Goal: Task Accomplishment & Management: Manage account settings

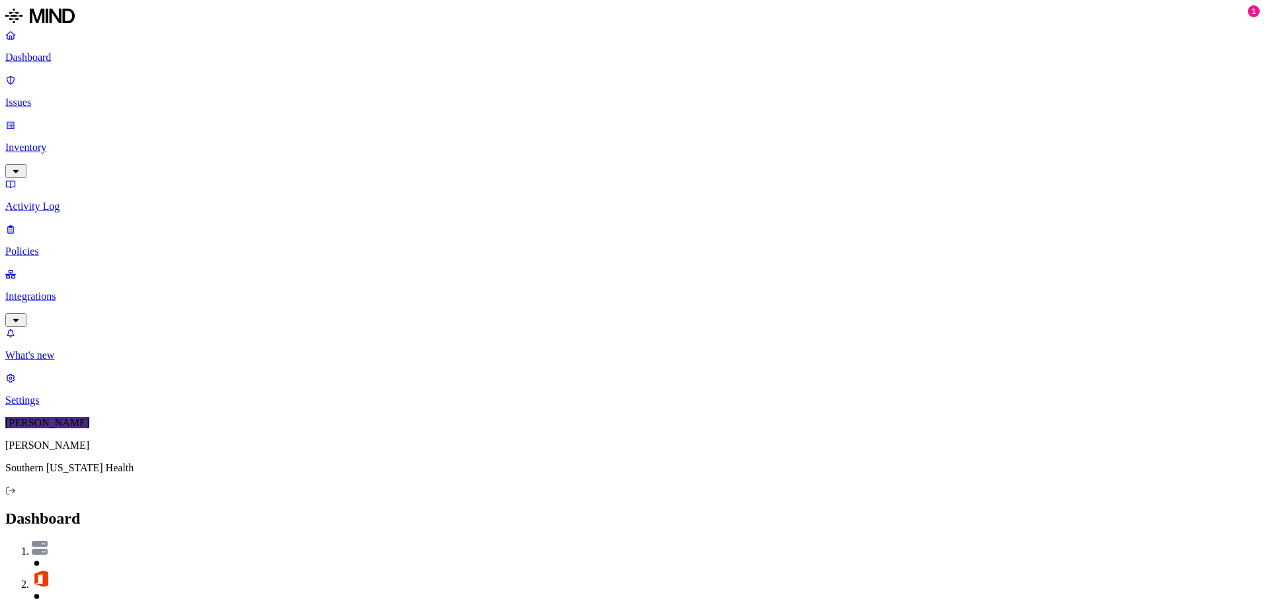
click at [63, 97] on p "Issues" at bounding box center [632, 103] width 1254 height 12
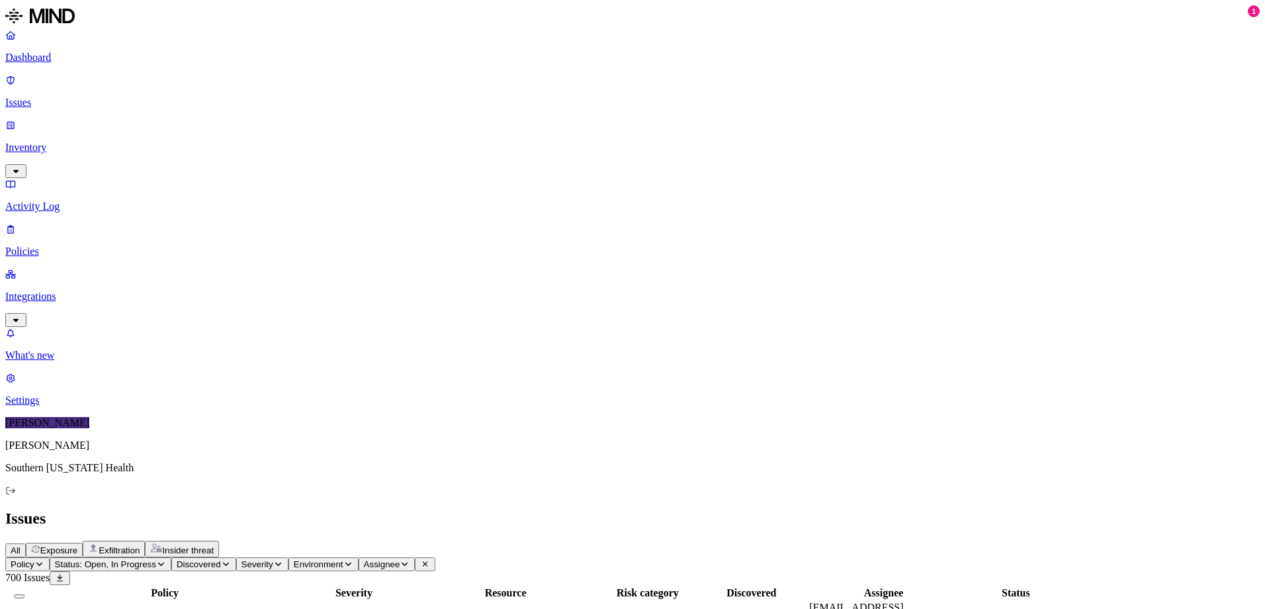
click at [102, 142] on p "Inventory" at bounding box center [632, 148] width 1254 height 12
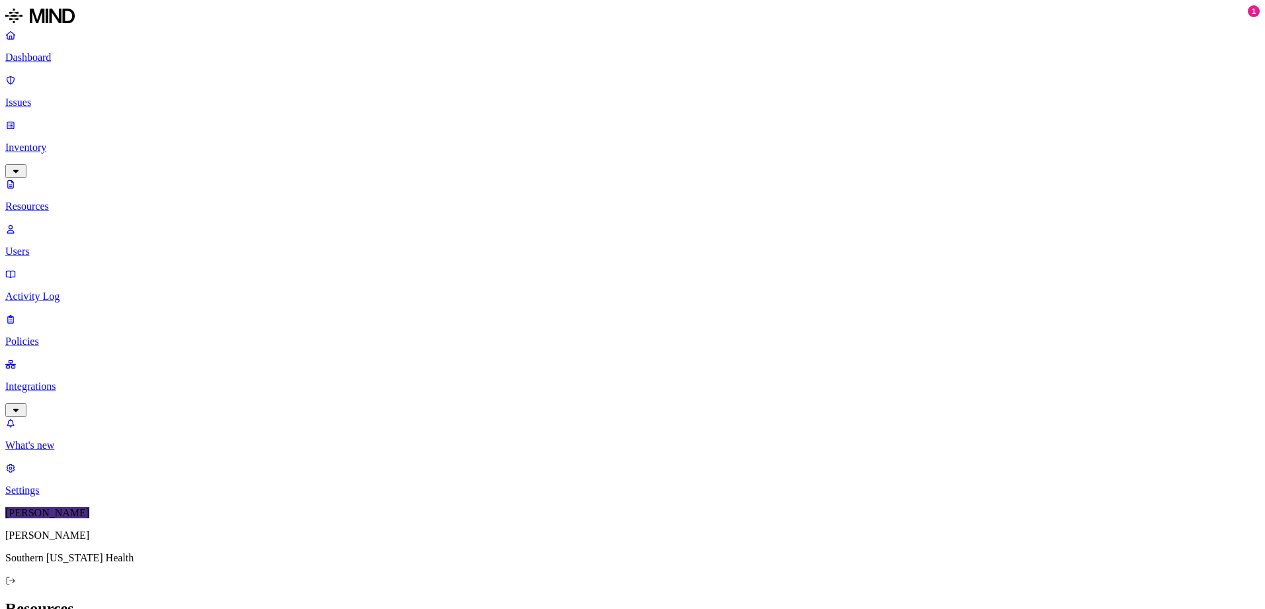
click at [75, 223] on link "Users" at bounding box center [632, 240] width 1254 height 34
click at [77, 290] on p "Activity Log" at bounding box center [632, 296] width 1254 height 12
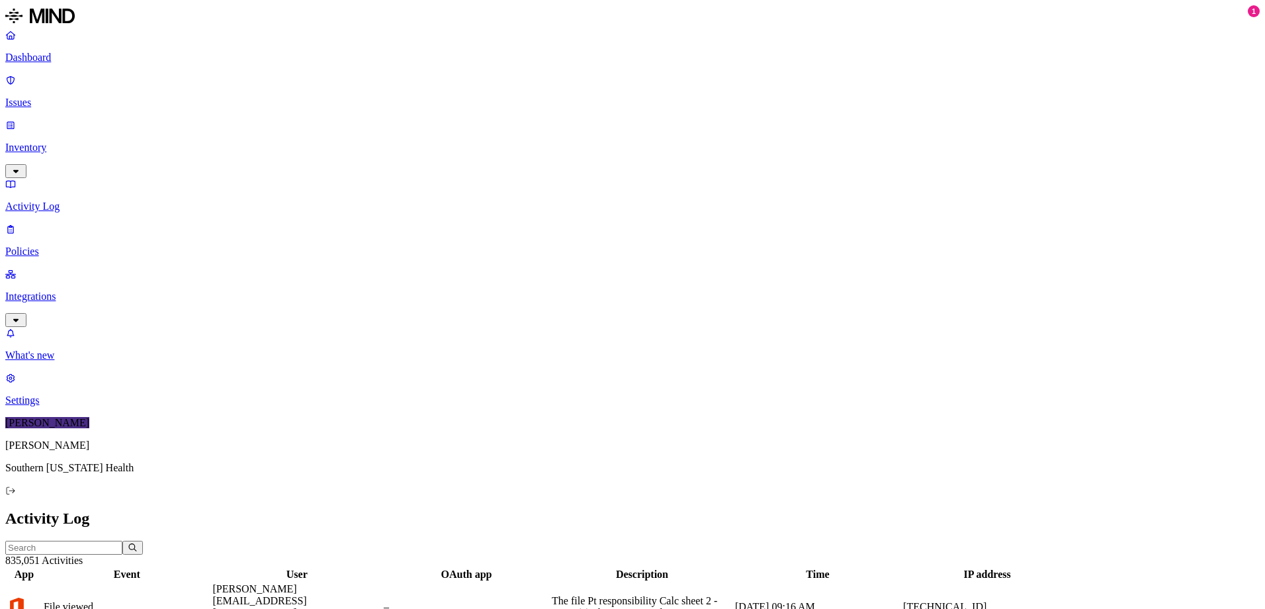
click at [69, 245] on p "Policies" at bounding box center [632, 251] width 1254 height 12
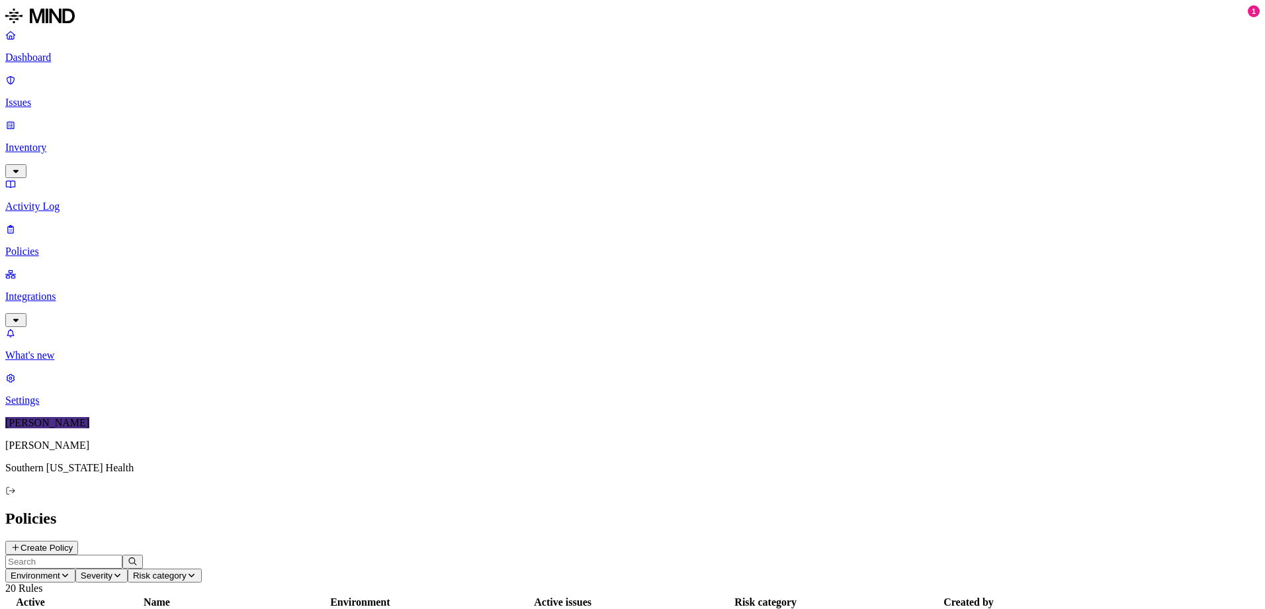
click at [67, 290] on p "Integrations" at bounding box center [632, 296] width 1254 height 12
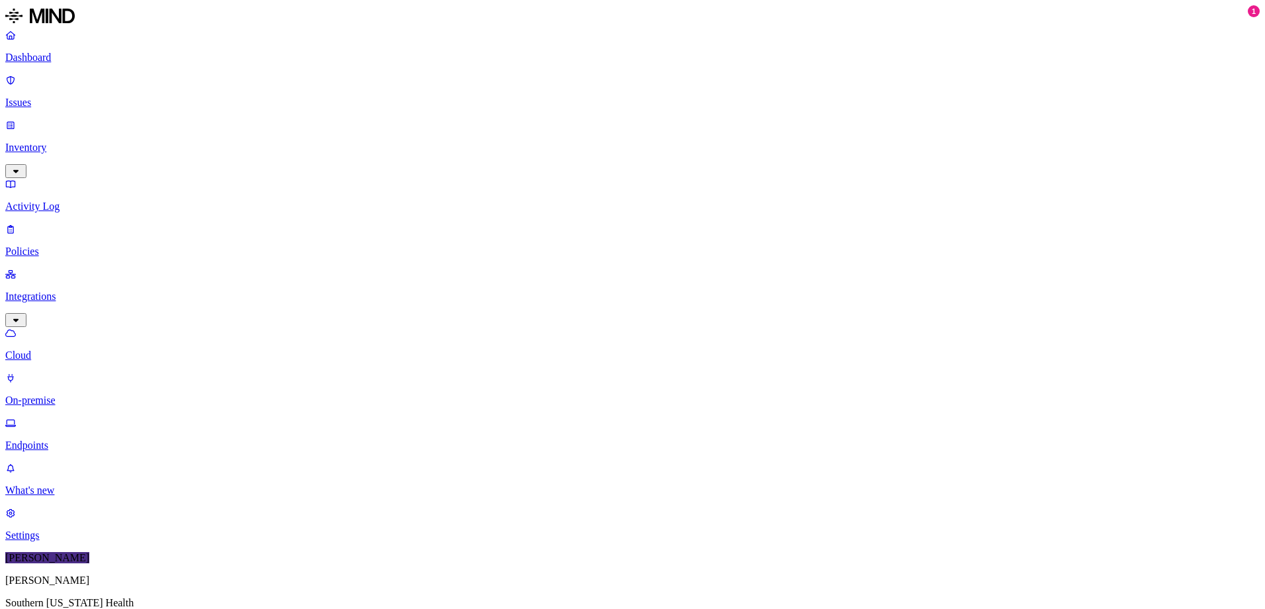
click at [72, 394] on p "On-premise" at bounding box center [632, 400] width 1254 height 12
click at [72, 439] on p "Endpoints" at bounding box center [632, 445] width 1254 height 12
click at [54, 97] on p "Issues" at bounding box center [632, 103] width 1254 height 12
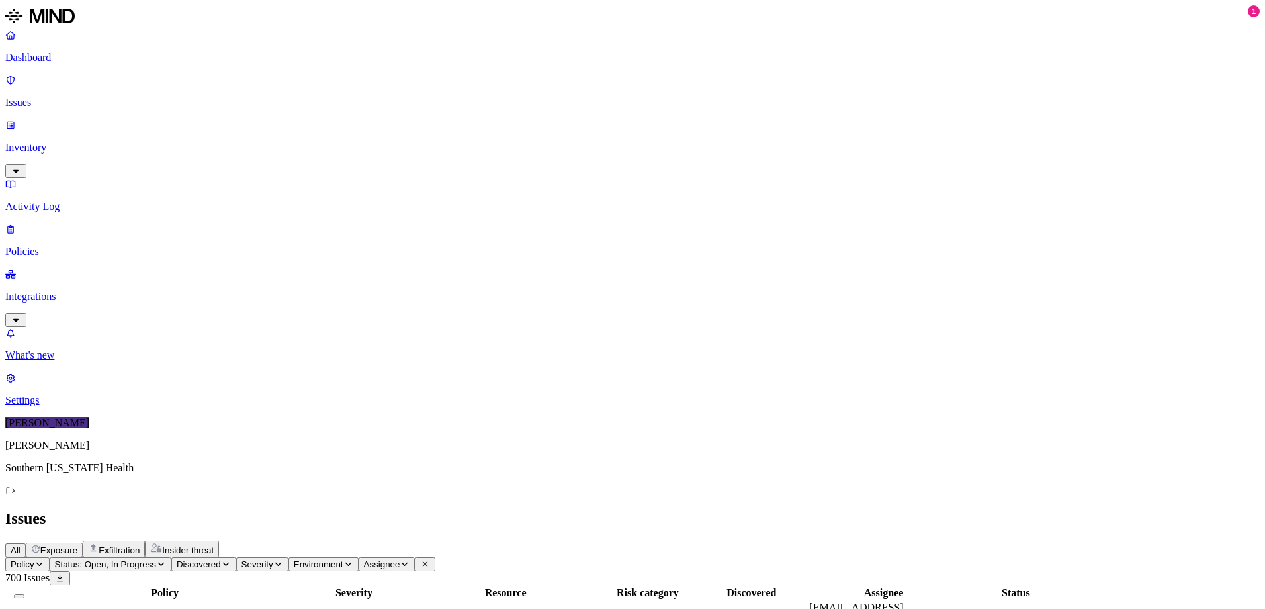
click at [273, 559] on span "Severity" at bounding box center [257, 564] width 32 height 10
click at [428, 122] on div "Critical" at bounding box center [486, 126] width 129 height 25
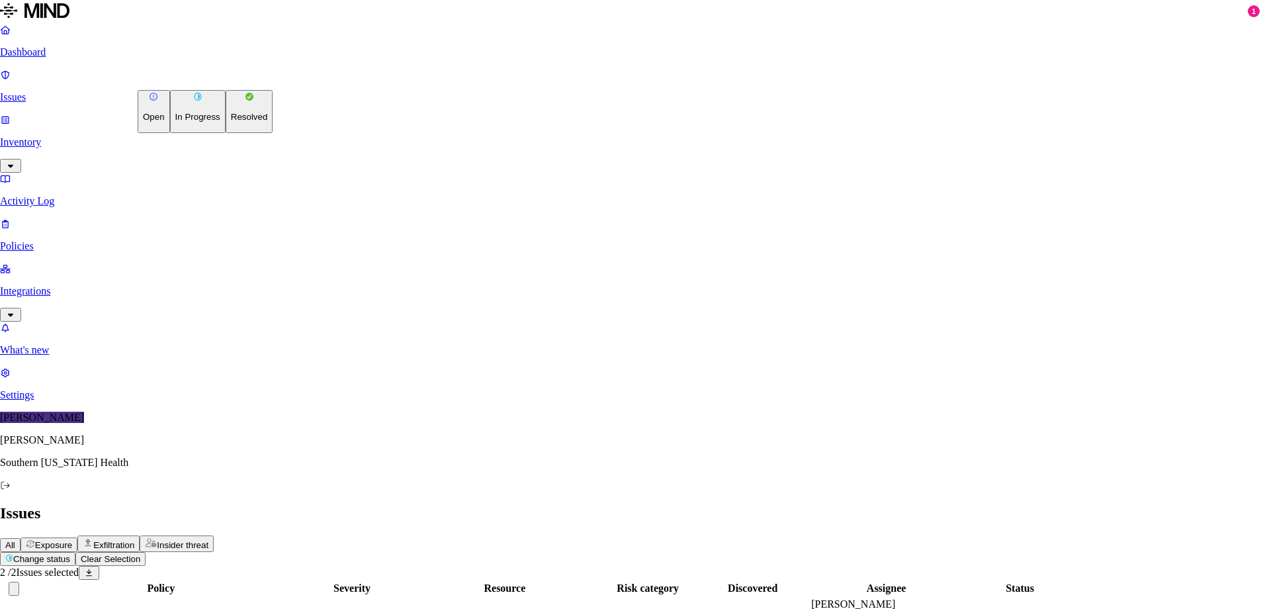
click at [220, 81] on html "Dashboard Issues Inventory Activity Log Policies Integrations What's new 1 Sett…" at bounding box center [632, 354] width 1265 height 708
click at [231, 122] on p "Resolved" at bounding box center [249, 117] width 37 height 10
select select "Risk Accepted"
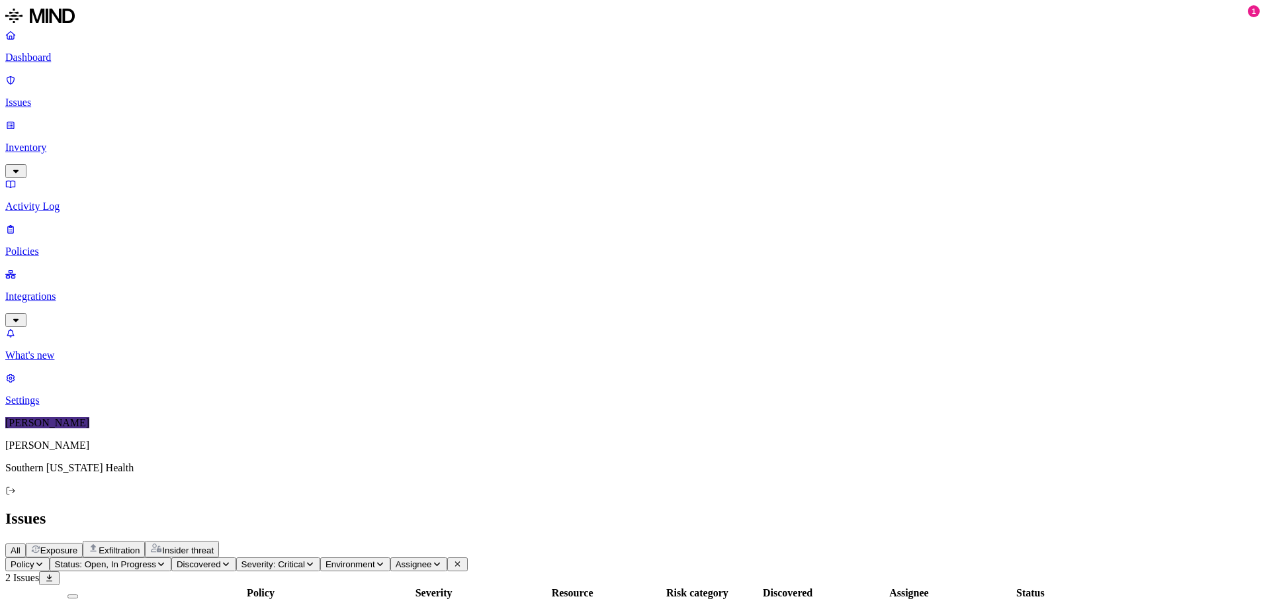
click at [53, 61] on p "Dashboard" at bounding box center [632, 58] width 1254 height 12
